Goal: Task Accomplishment & Management: Use online tool/utility

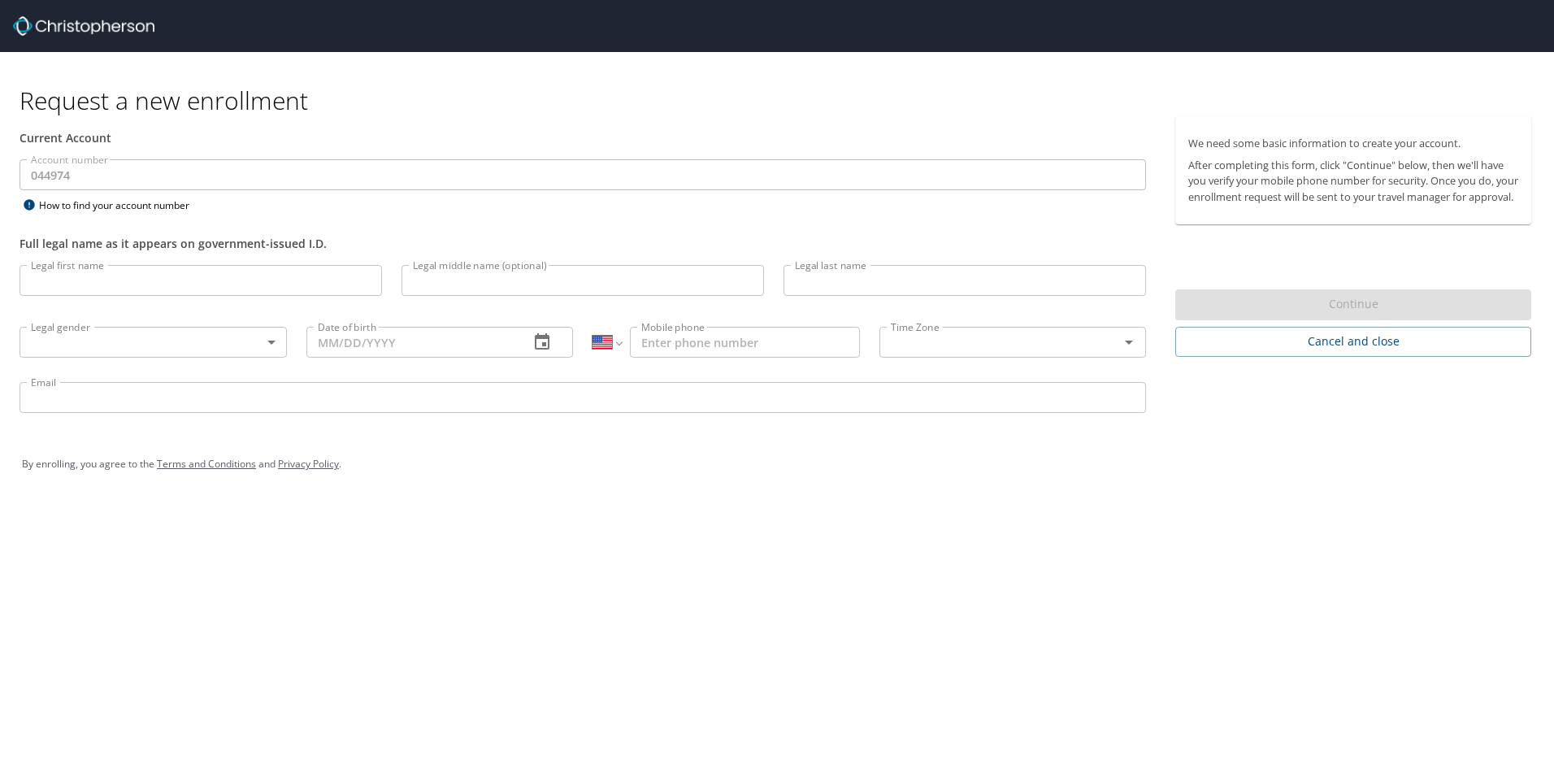
select select "US"
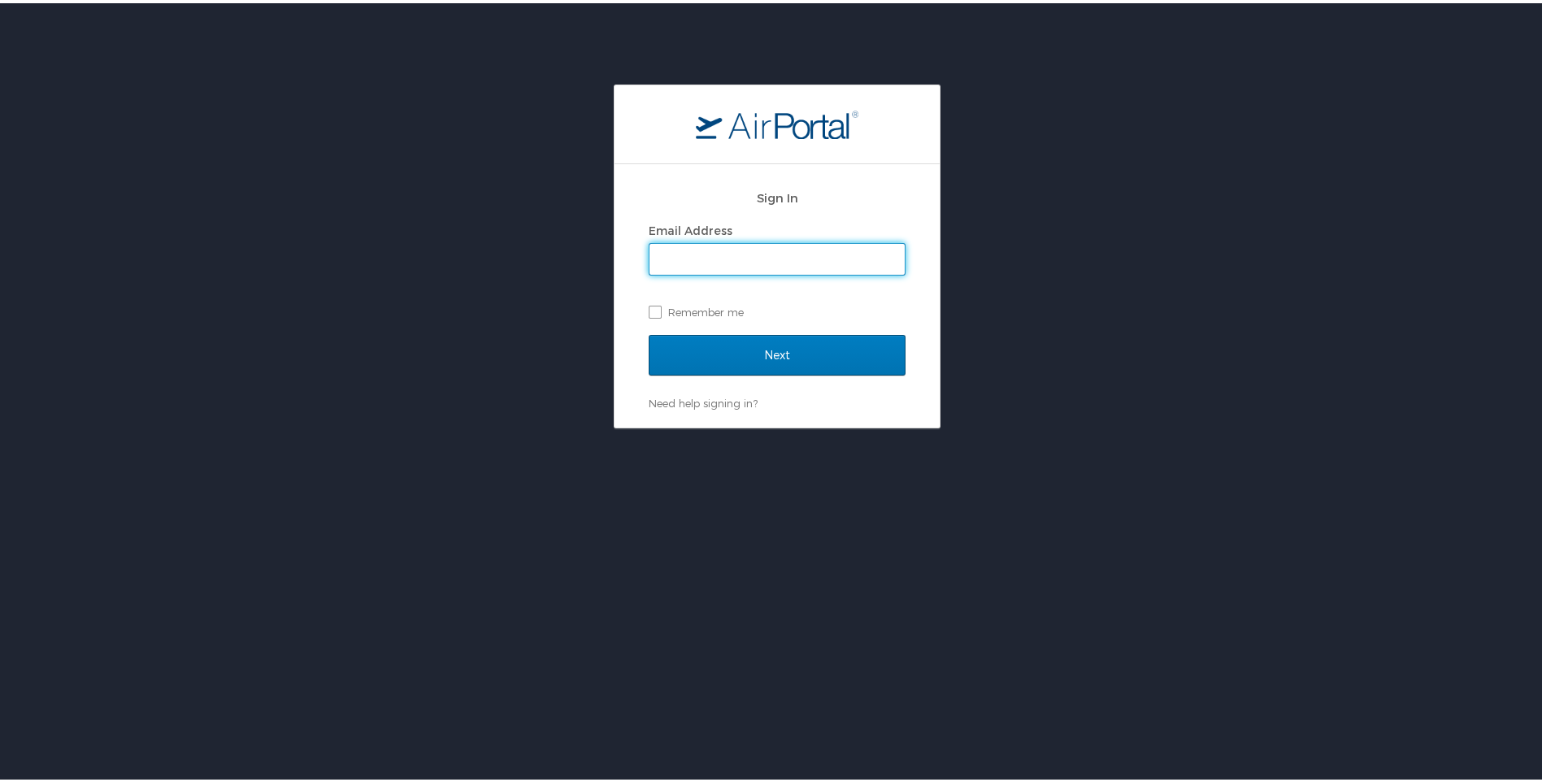
click at [766, 251] on input "Email Address" at bounding box center [776, 256] width 255 height 31
type input "trent.sawyer@cbtravel.com"
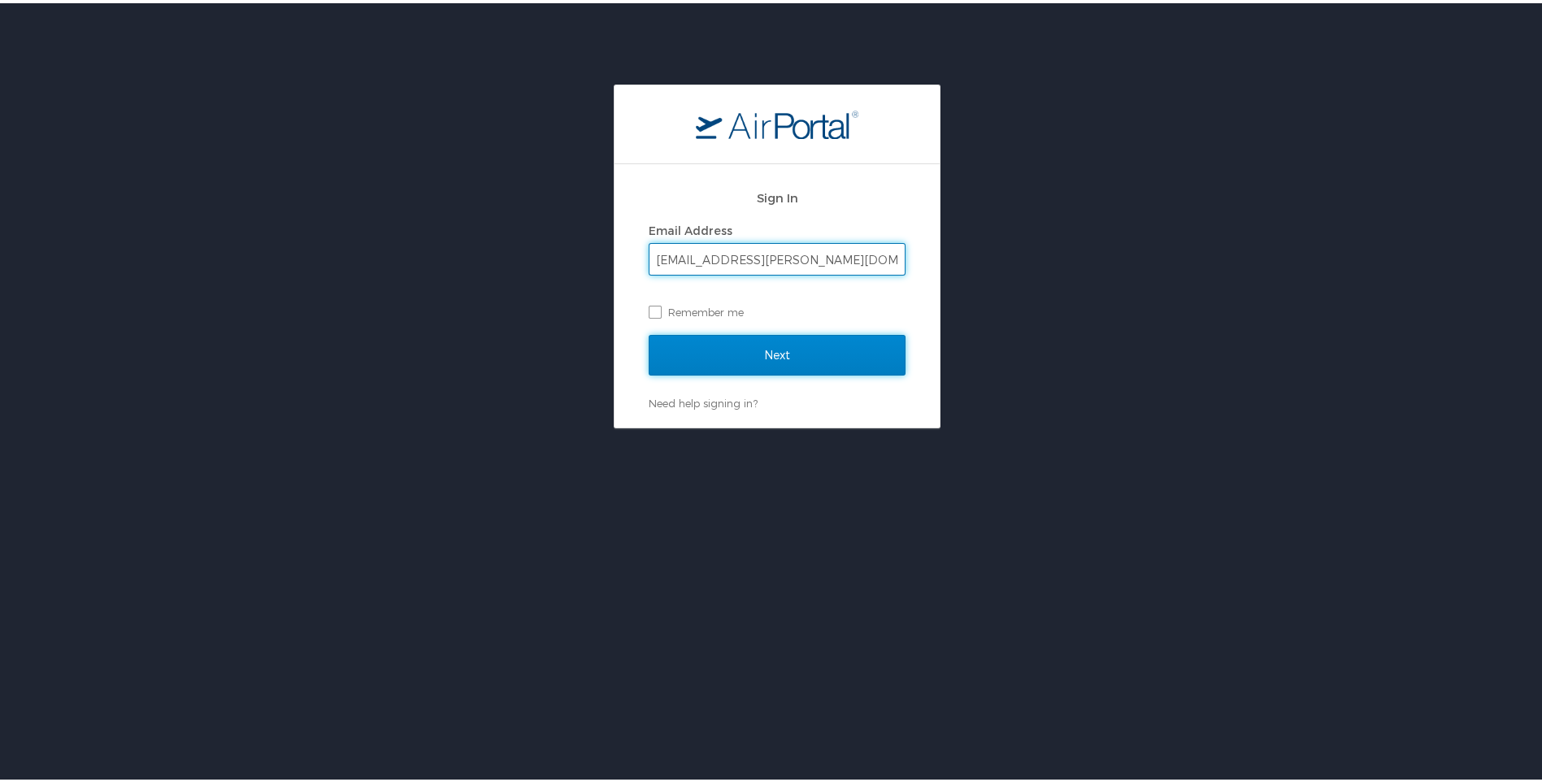
click at [767, 347] on input "Next" at bounding box center [777, 352] width 257 height 41
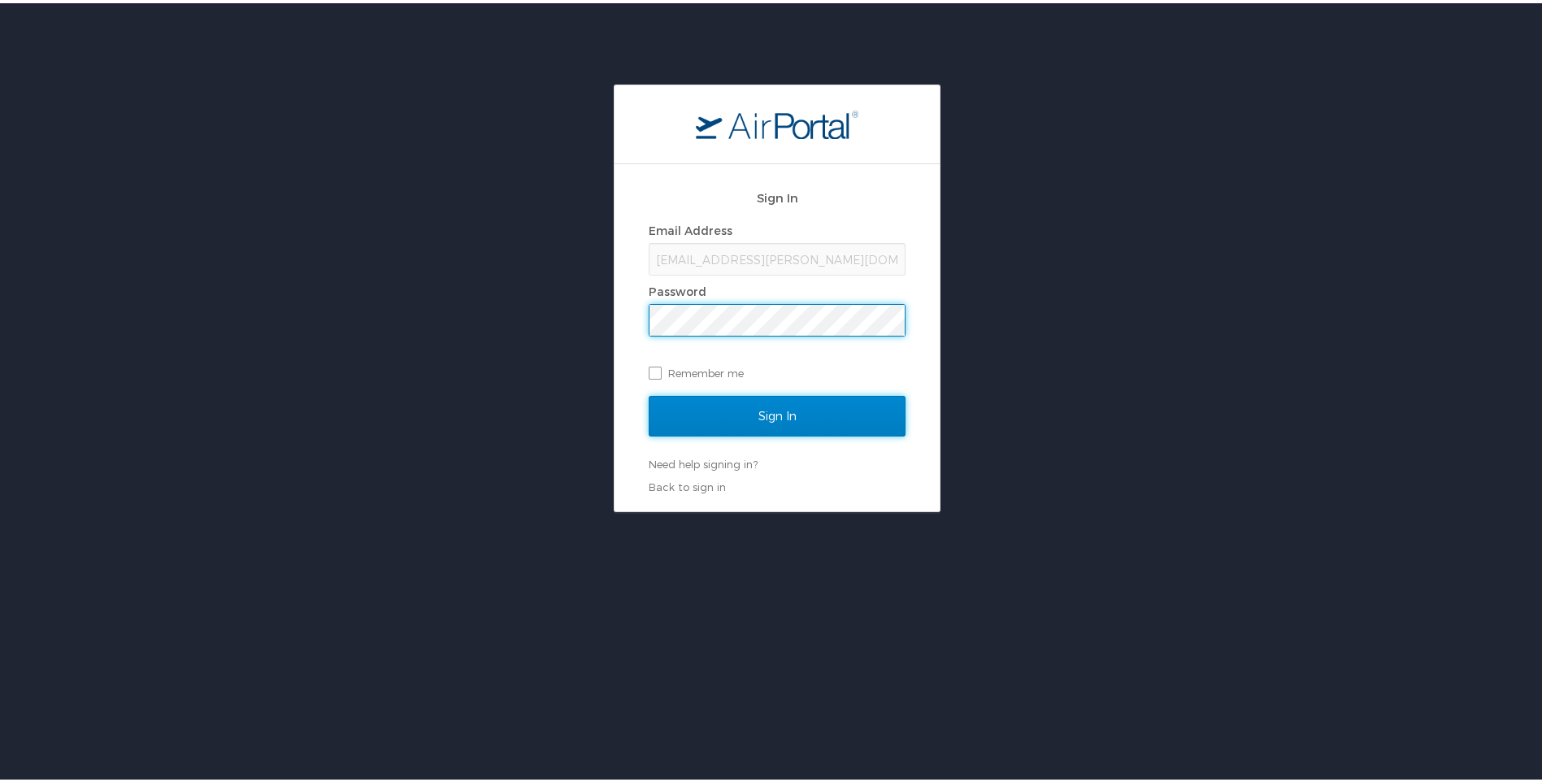
click at [755, 407] on input "Sign In" at bounding box center [777, 413] width 257 height 41
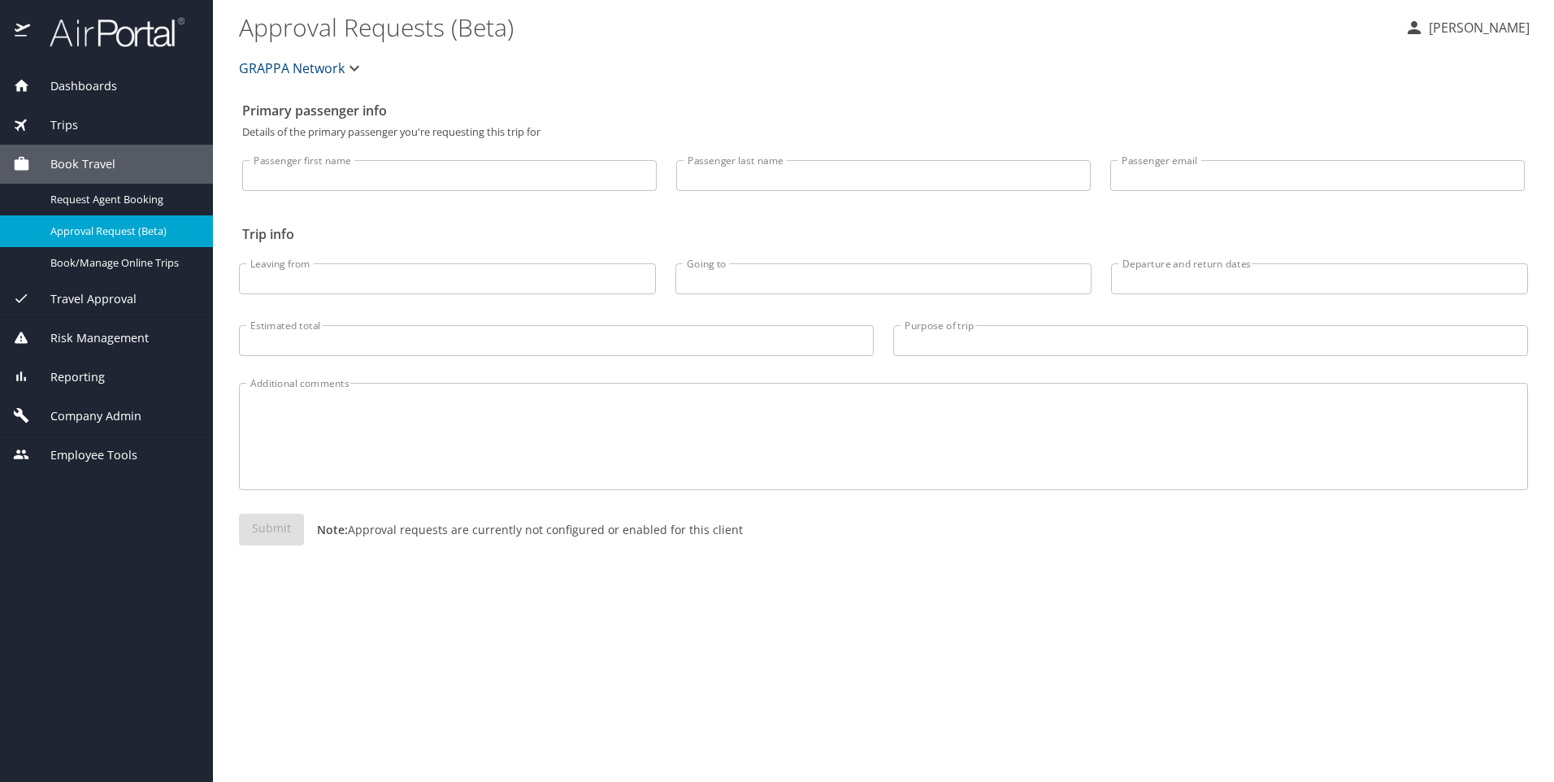
click at [74, 35] on img at bounding box center [108, 32] width 153 height 32
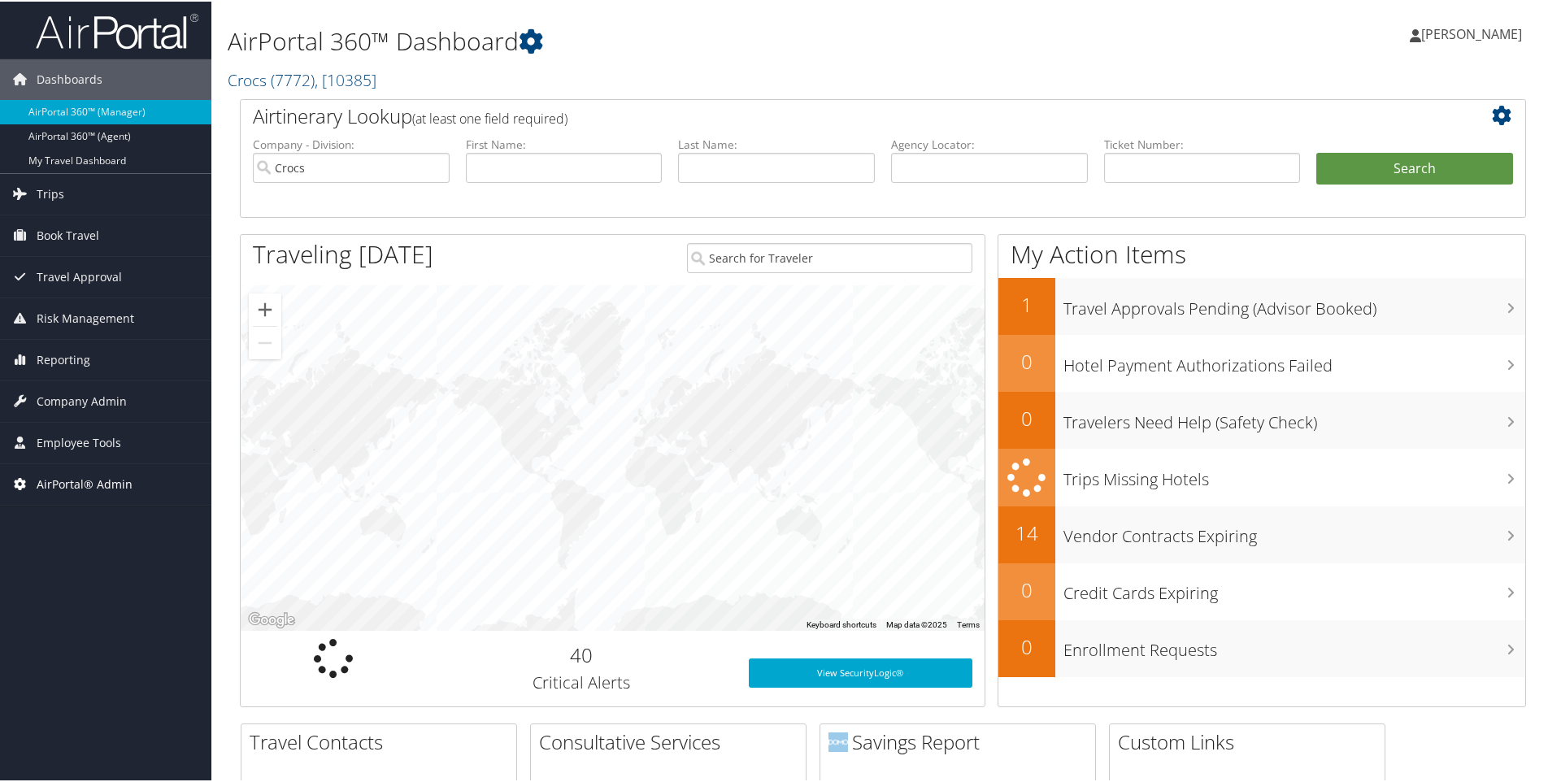
click at [88, 484] on span "AirPortal® Admin" at bounding box center [85, 483] width 96 height 41
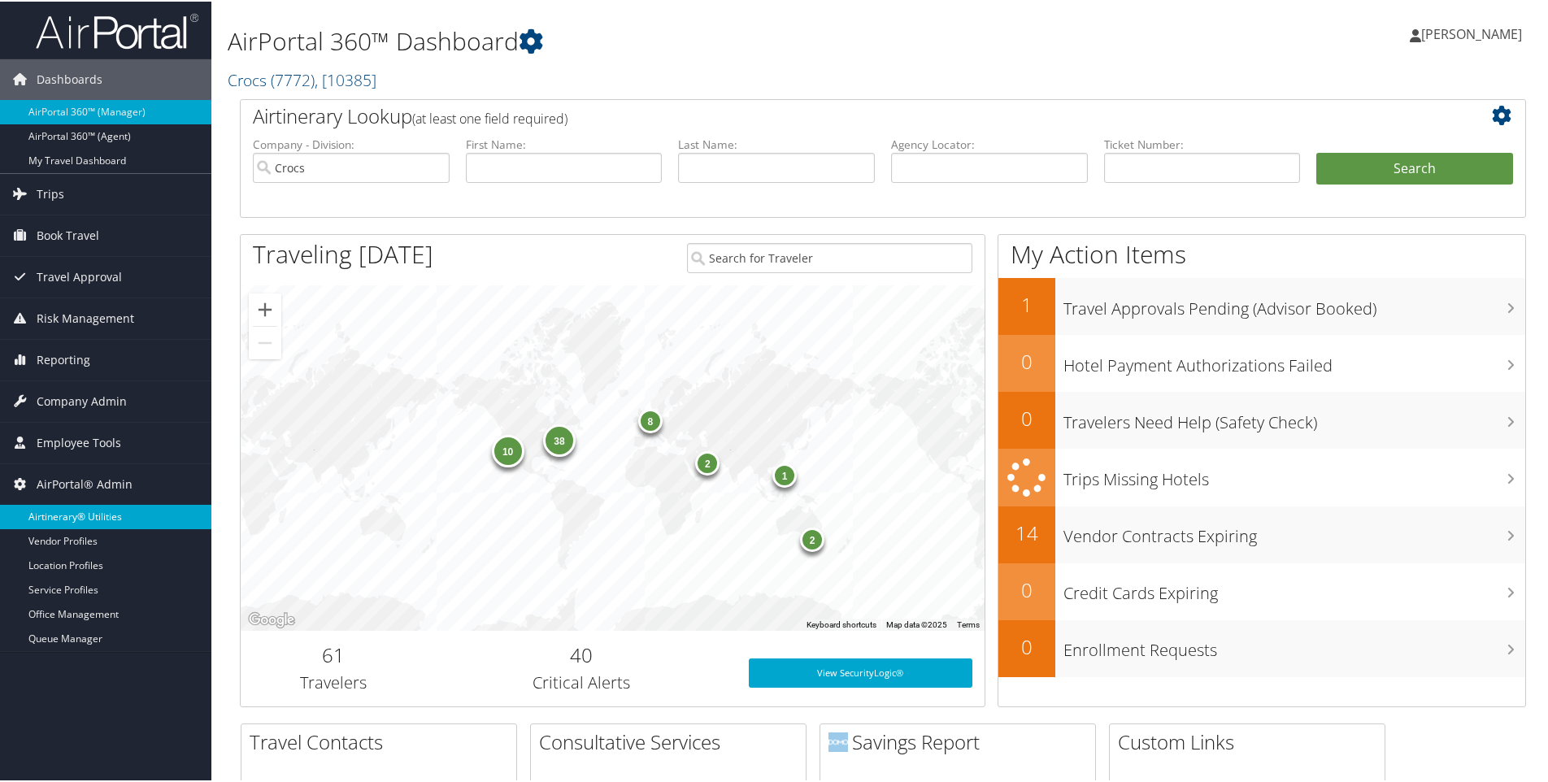
click at [84, 513] on link "Airtinerary® Utilities" at bounding box center [105, 515] width 211 height 24
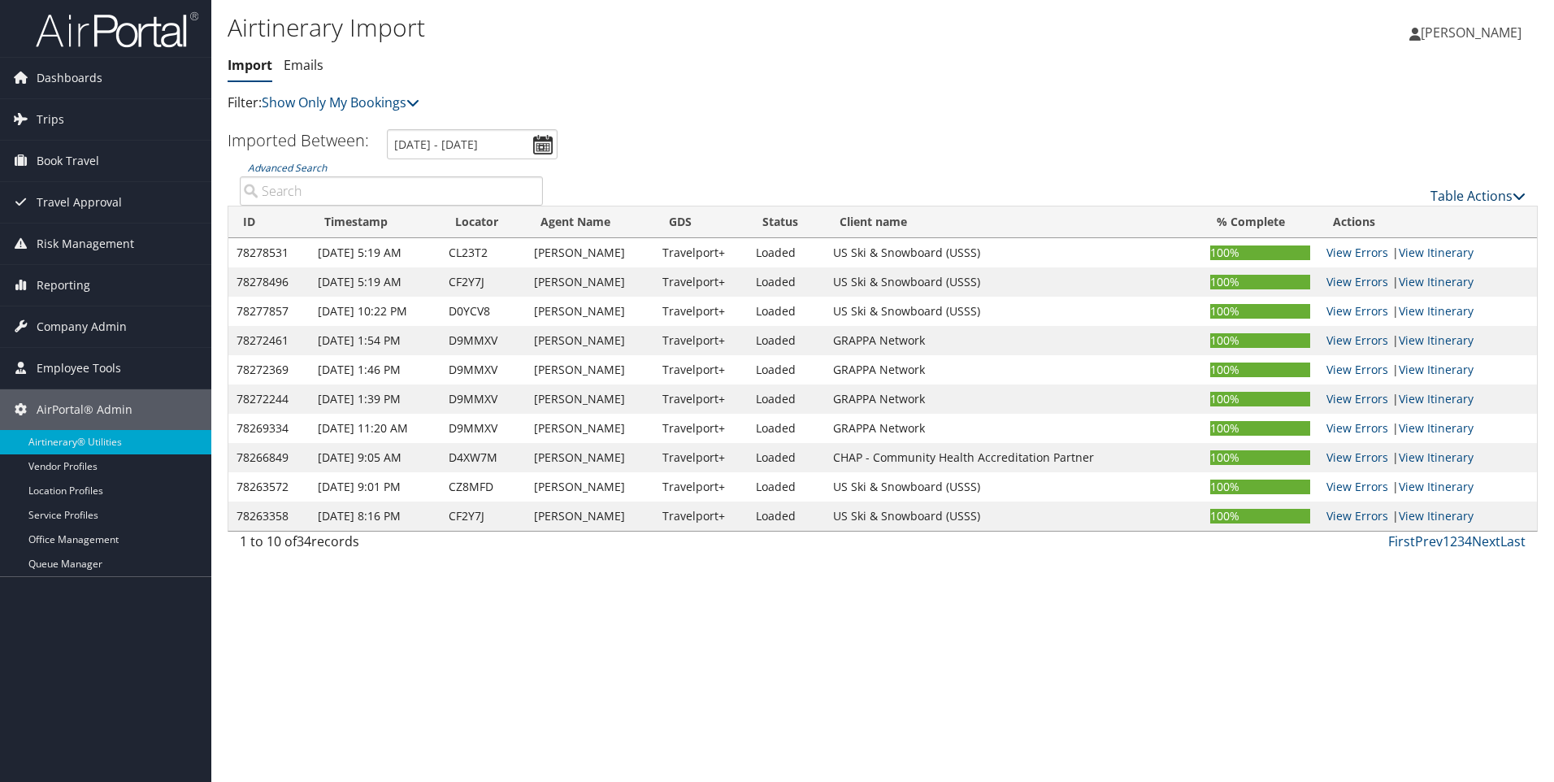
click at [1456, 189] on link "Table Actions" at bounding box center [1478, 196] width 95 height 18
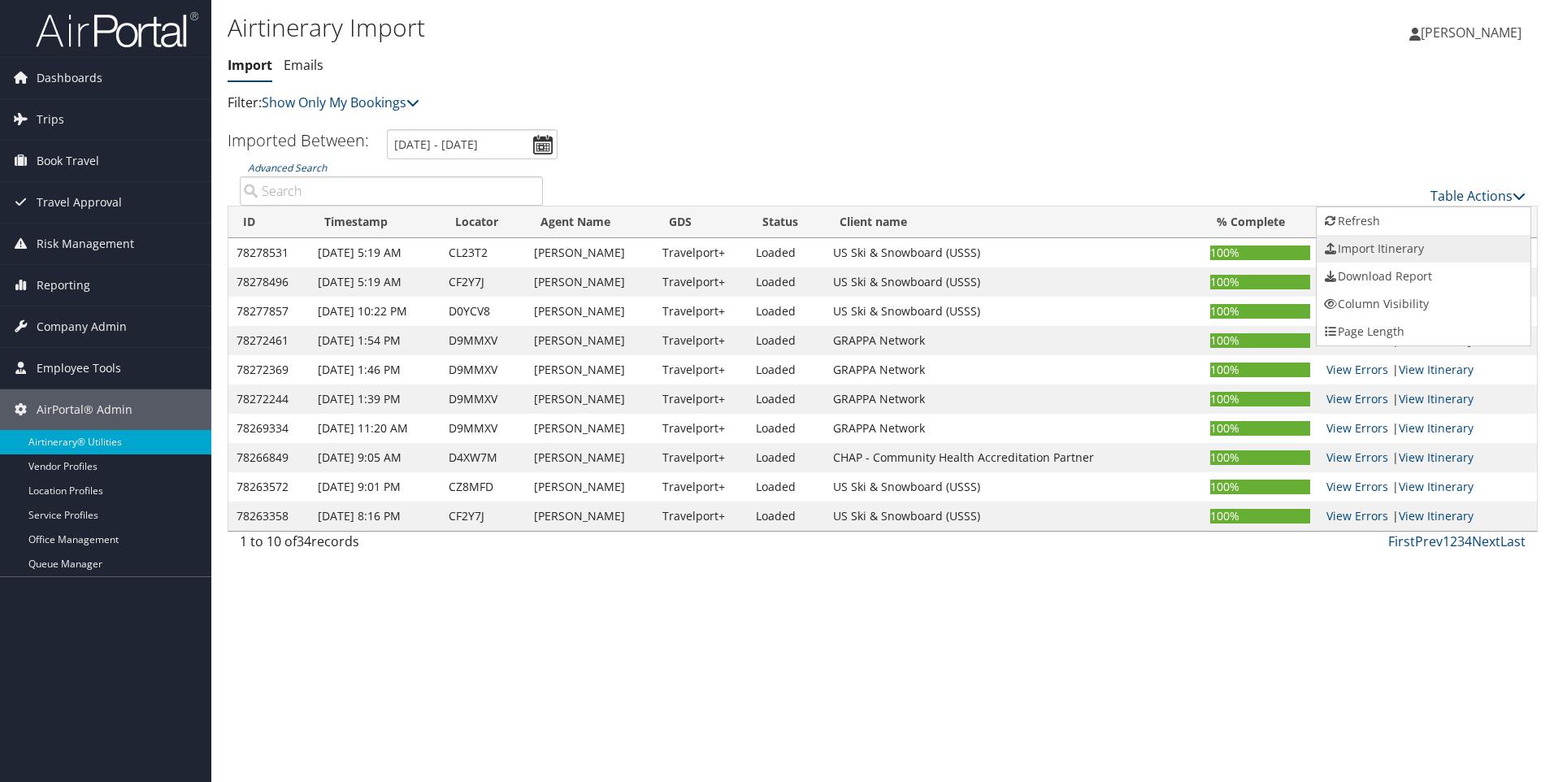
click at [1375, 246] on link "Import Itinerary" at bounding box center [1424, 249] width 214 height 28
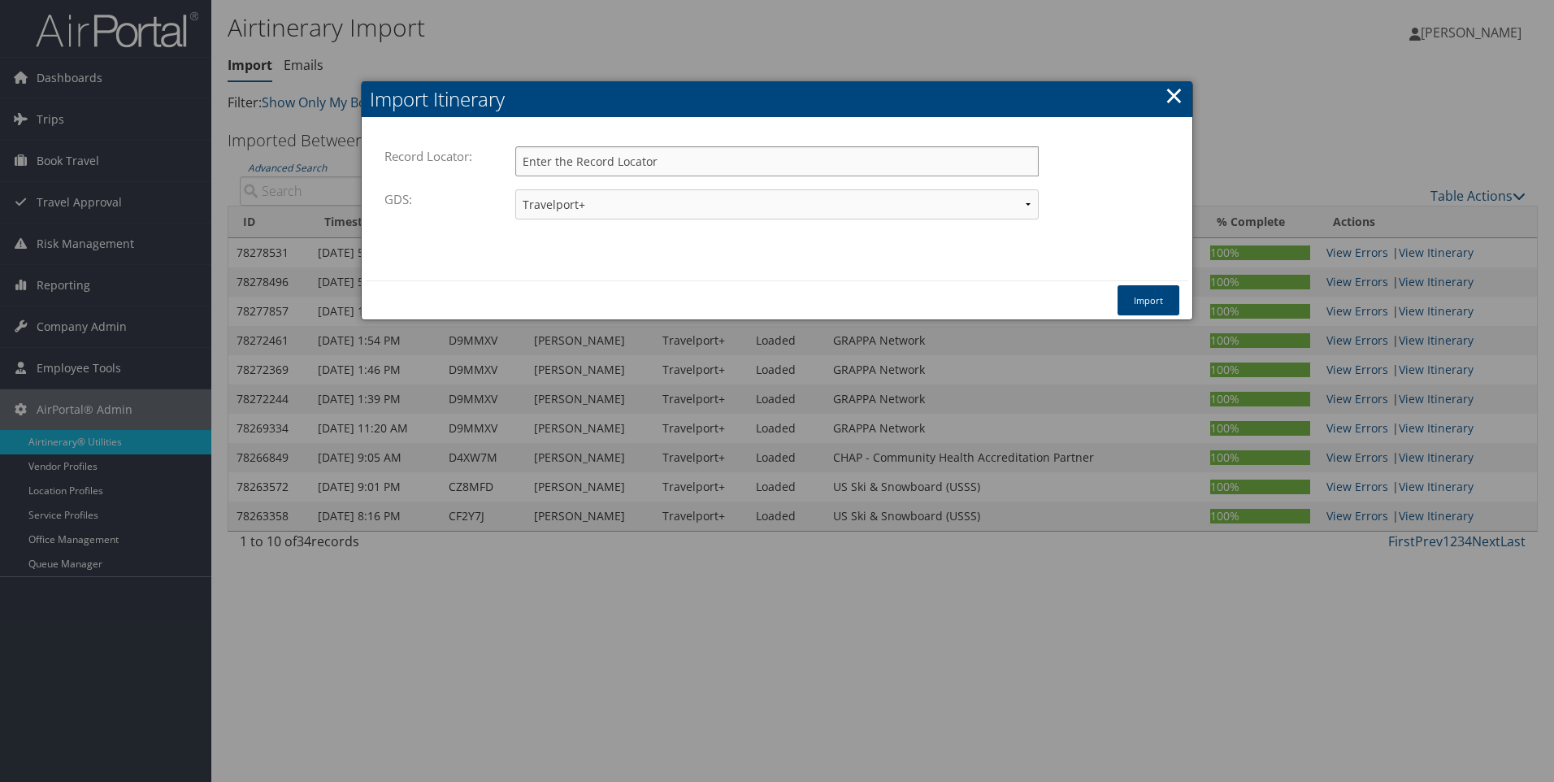
paste input "D9PFDY"
type input "D9PFDY"
click at [1154, 302] on button "Import" at bounding box center [1149, 300] width 62 height 30
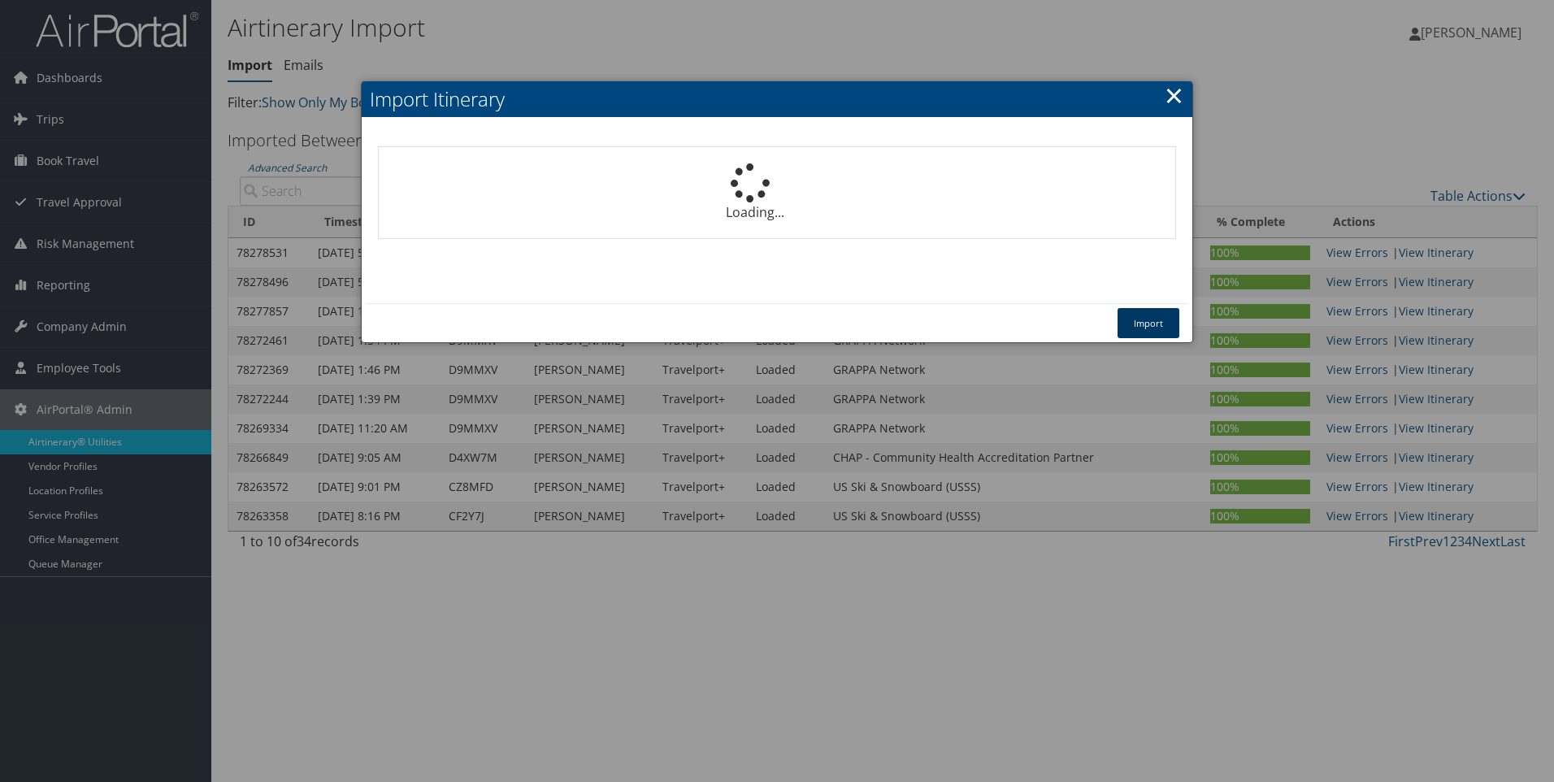
select select "1P"
